Goal: Task Accomplishment & Management: Manage account settings

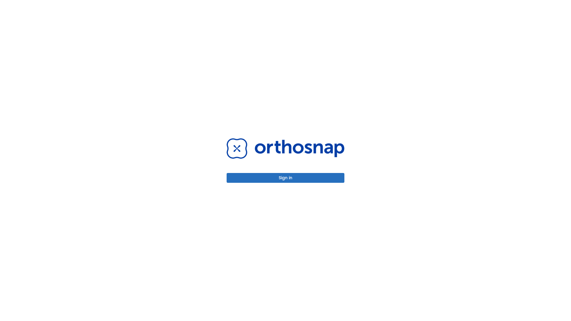
click at [285, 178] on button "Sign in" at bounding box center [285, 178] width 118 height 10
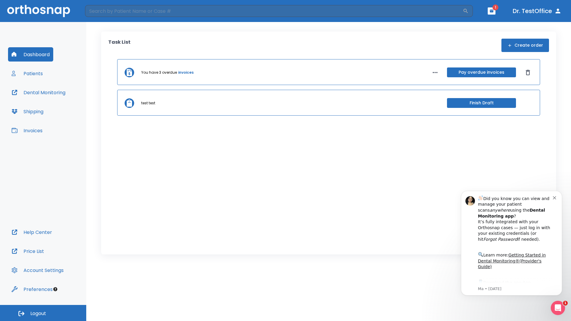
click at [43, 313] on span "Logout" at bounding box center [38, 313] width 16 height 7
